Goal: Information Seeking & Learning: Learn about a topic

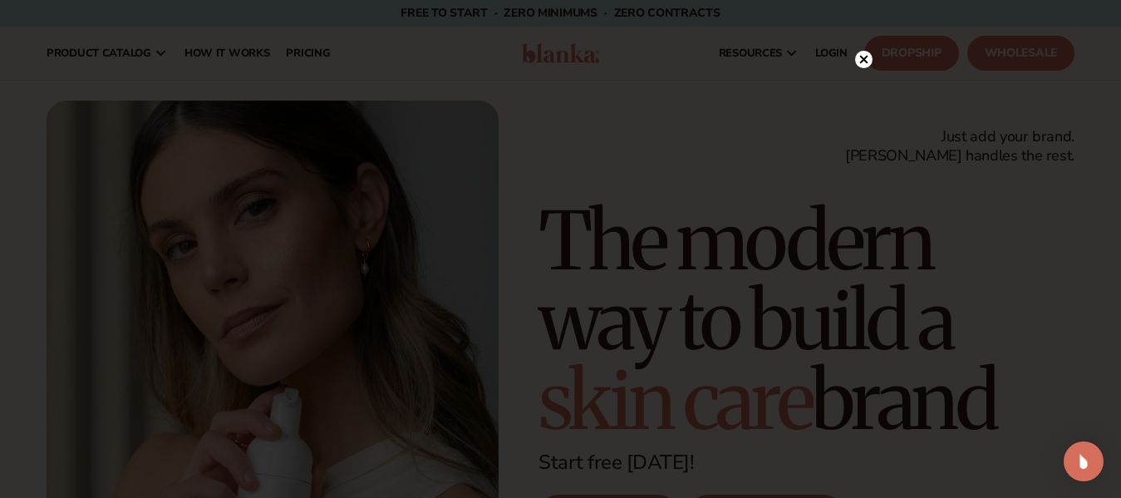
click at [867, 59] on circle at bounding box center [863, 59] width 17 height 17
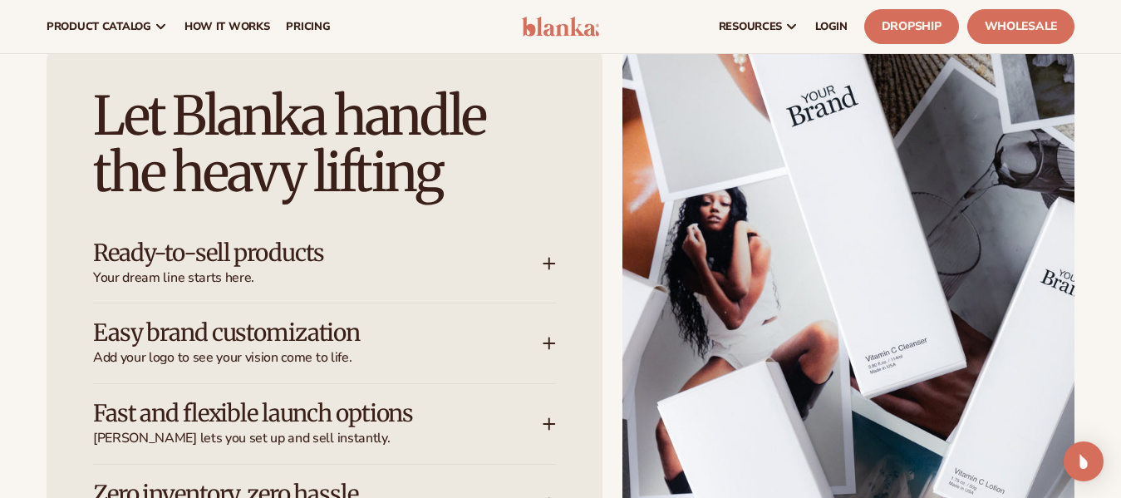
scroll to position [2294, 0]
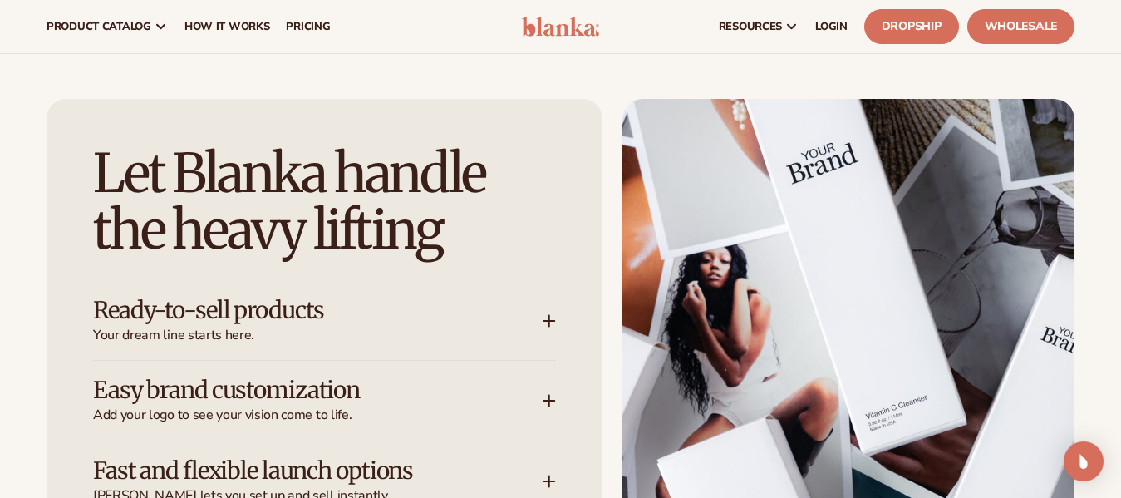
click at [289, 319] on h3 "Ready-to-sell products" at bounding box center [293, 311] width 400 height 26
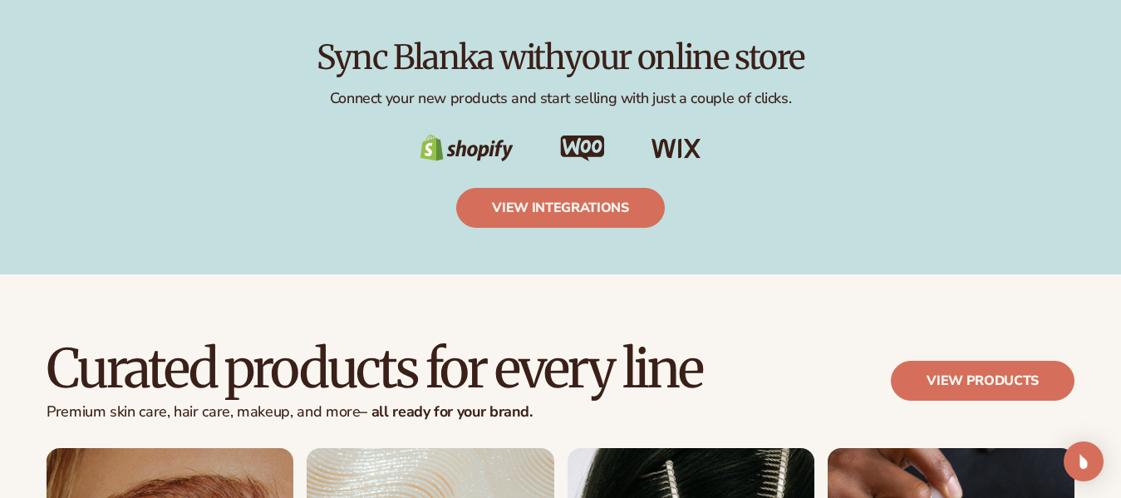
scroll to position [3601, 0]
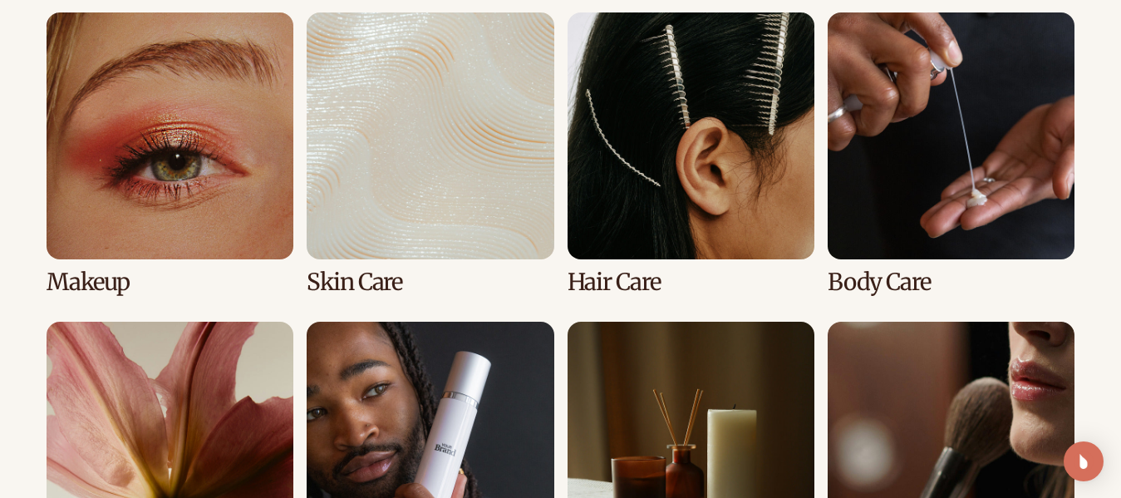
click at [175, 185] on link "1 / 8" at bounding box center [170, 153] width 247 height 283
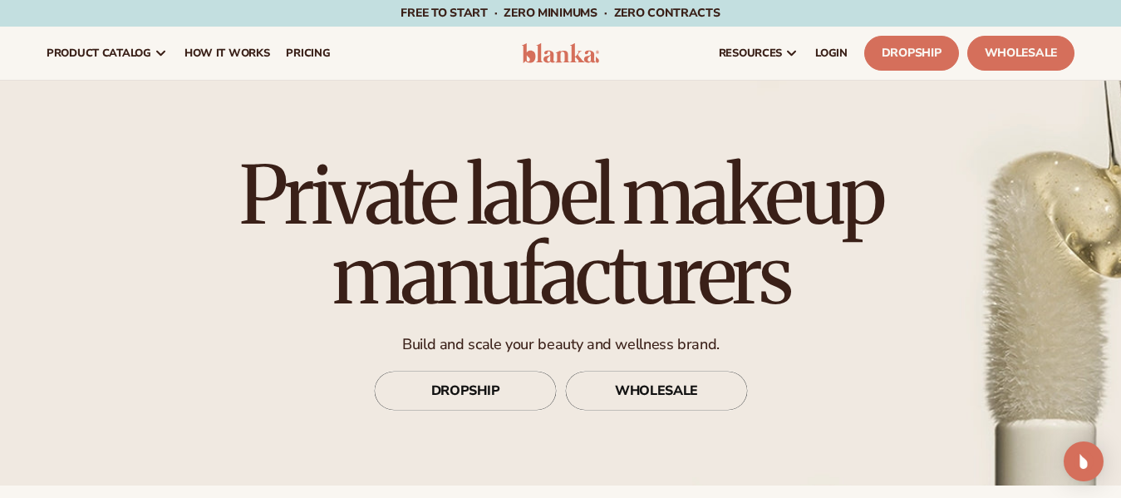
click at [1057, 364] on div "Private label makeup manufacturers Build and scale your beauty and wellness bra…" at bounding box center [560, 283] width 1121 height 405
click at [685, 389] on link "WHOLESALE" at bounding box center [656, 391] width 183 height 40
